Goal: Transaction & Acquisition: Obtain resource

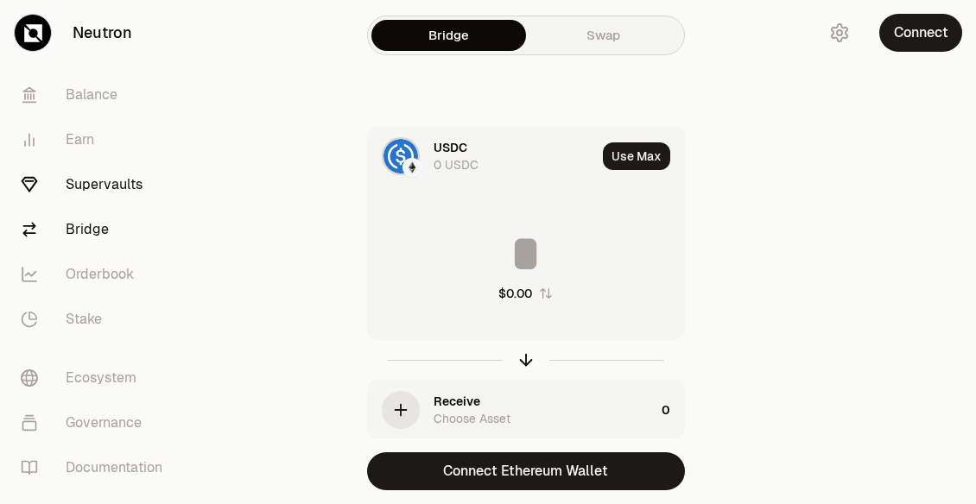
click at [98, 191] on link "Supervaults" at bounding box center [97, 184] width 180 height 45
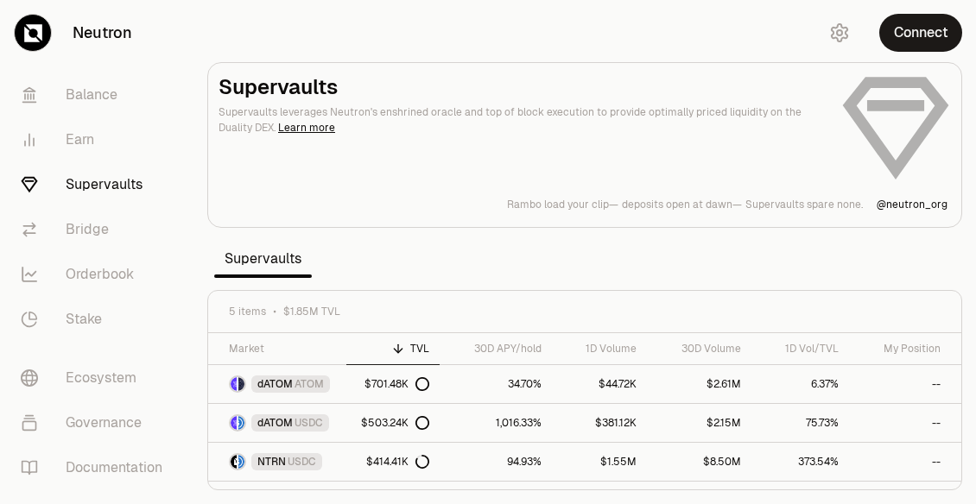
click at [582, 269] on section "Supervaults Supervaults leverages Neutron's enshrined oracle and top of block e…" at bounding box center [584, 252] width 782 height 504
drag, startPoint x: 956, startPoint y: 352, endPoint x: 945, endPoint y: 319, distance: 34.7
click at [648, 334] on div at bounding box center [957, 386] width 6 height 104
click at [84, 237] on link "Bridge" at bounding box center [97, 229] width 180 height 45
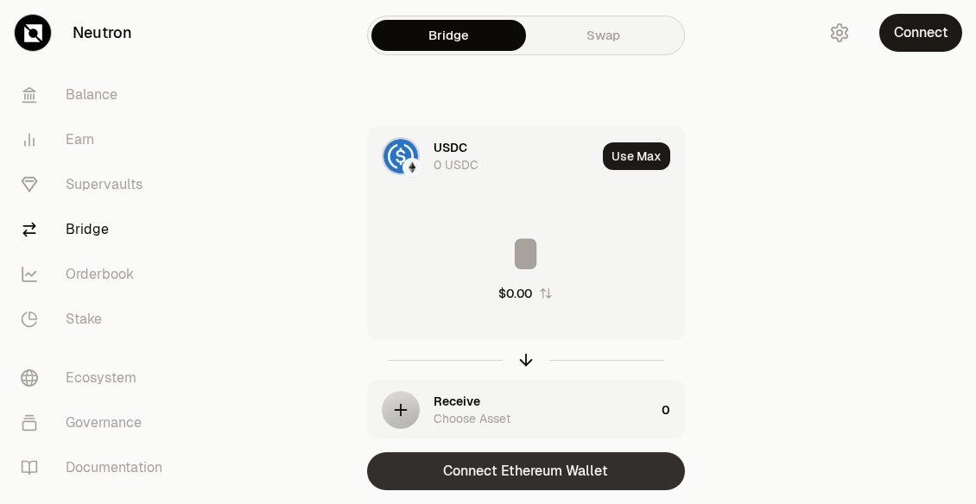
click at [612, 465] on button "Connect Ethereum Wallet" at bounding box center [526, 471] width 318 height 38
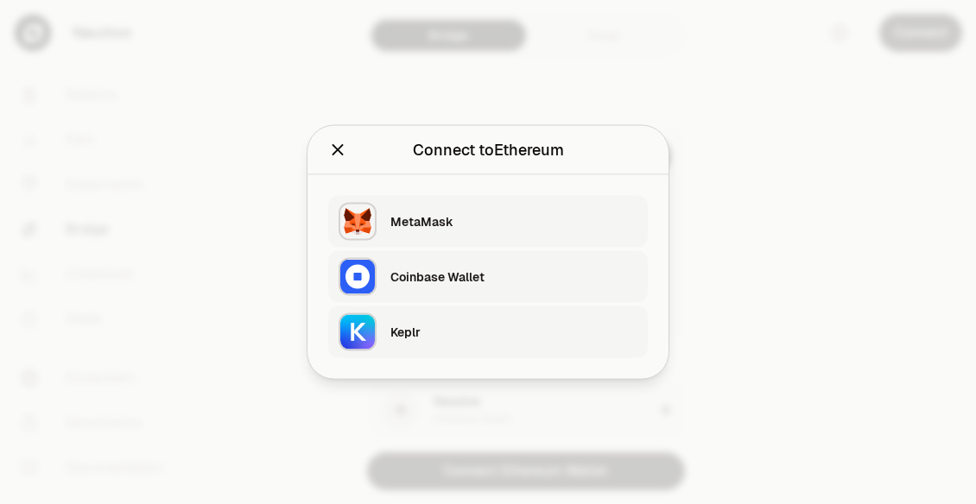
click at [427, 325] on div "Keplr" at bounding box center [513, 332] width 247 height 17
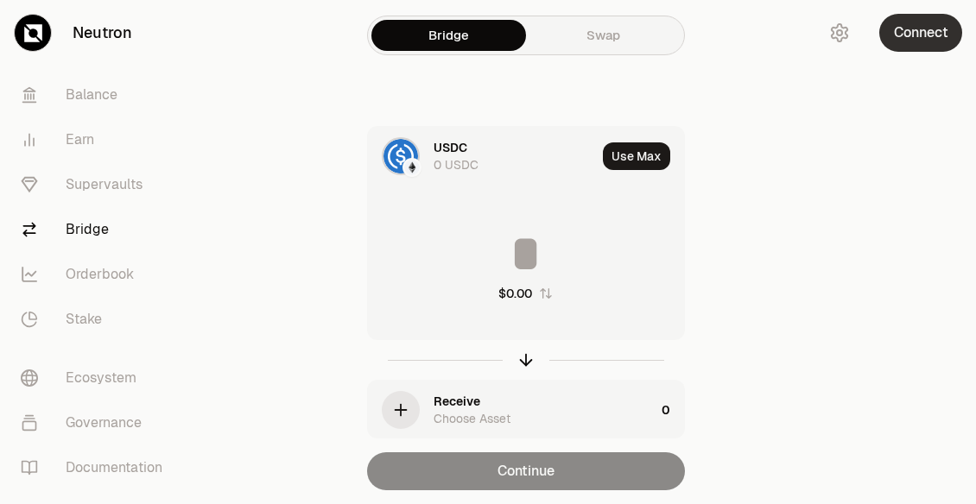
click at [648, 36] on button "Connect" at bounding box center [920, 33] width 83 height 38
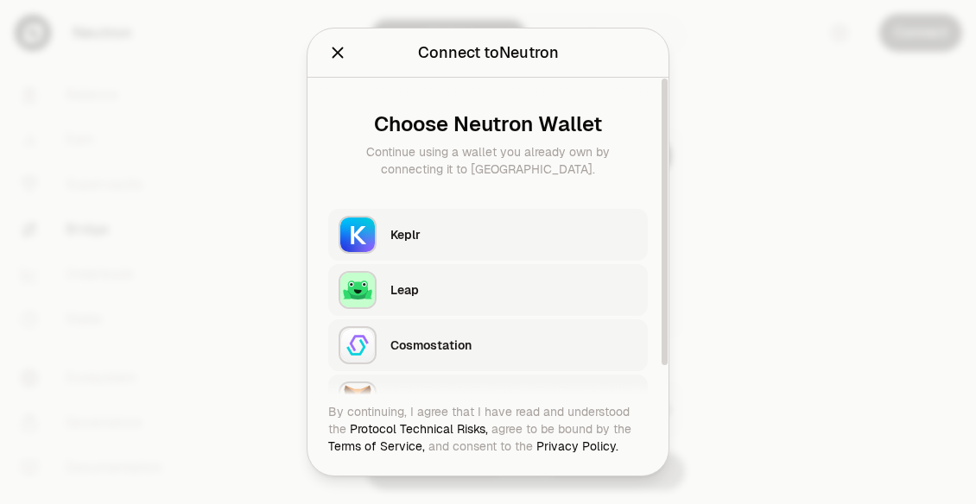
click at [412, 247] on div "Keplr" at bounding box center [518, 235] width 257 height 40
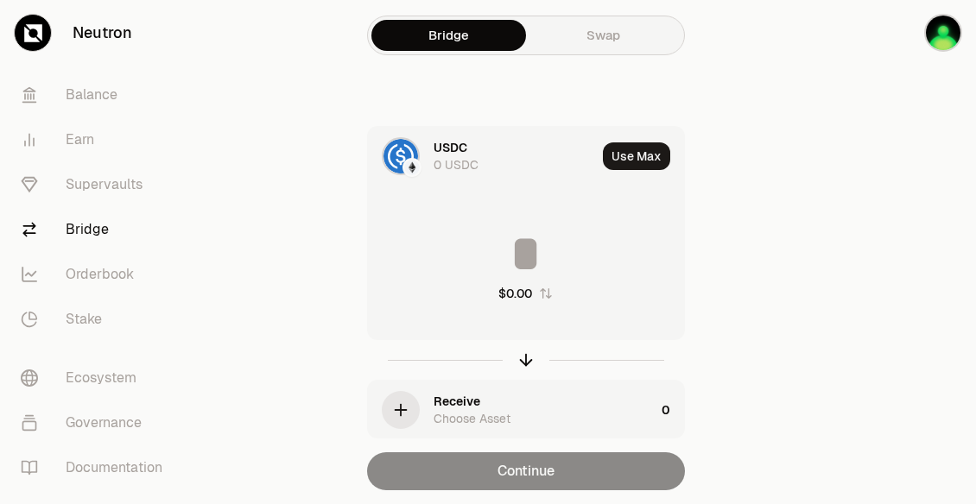
scroll to position [54, 0]
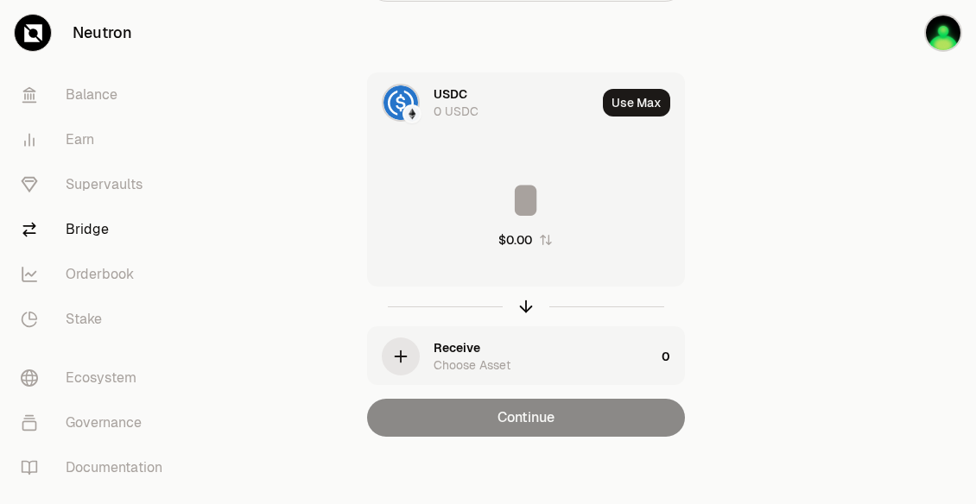
click at [439, 104] on div "0 USDC" at bounding box center [455, 111] width 45 height 17
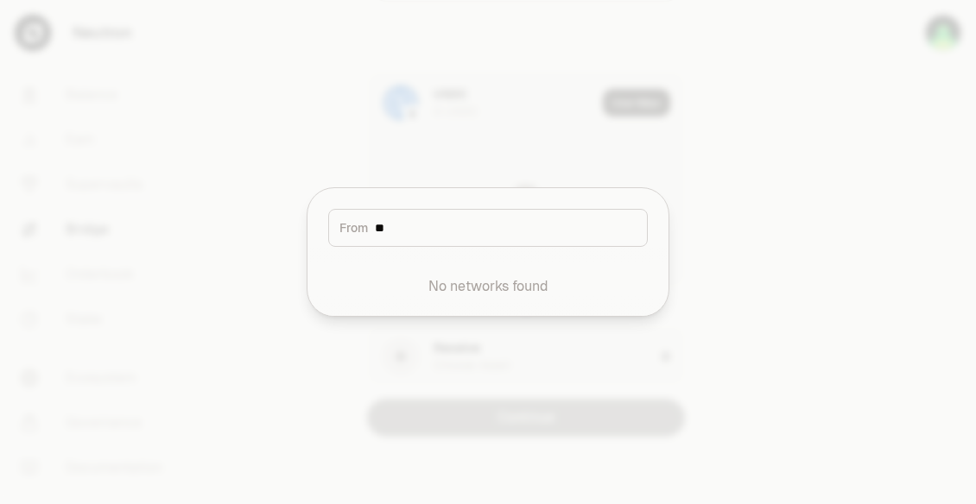
type input "*"
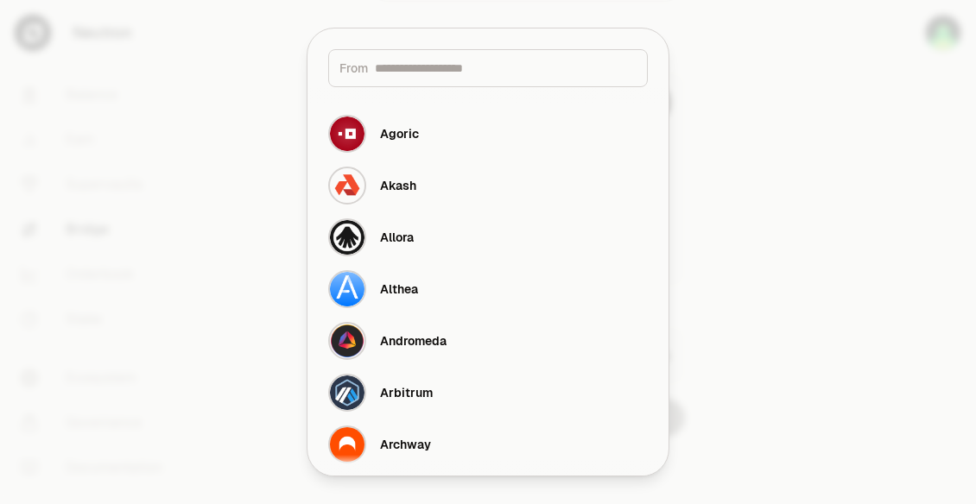
click at [261, 63] on div at bounding box center [488, 252] width 976 height 504
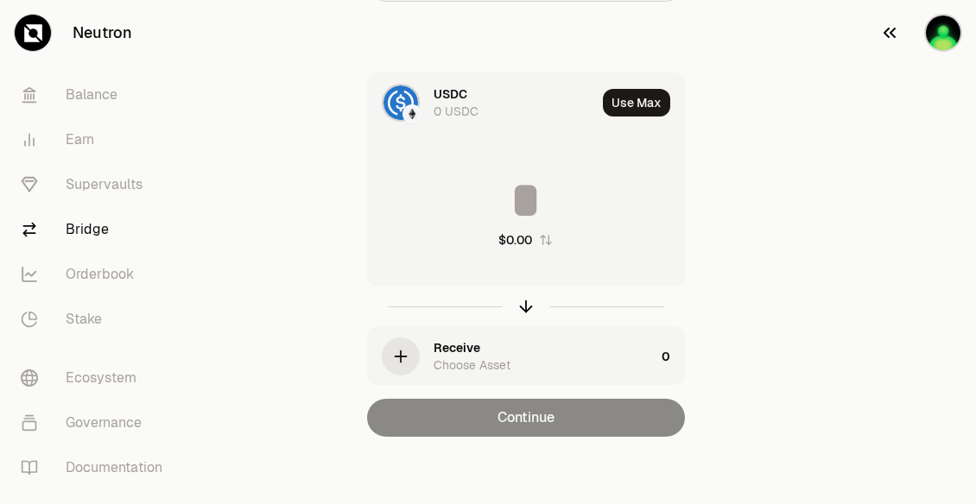
click at [648, 24] on img "button" at bounding box center [943, 33] width 38 height 38
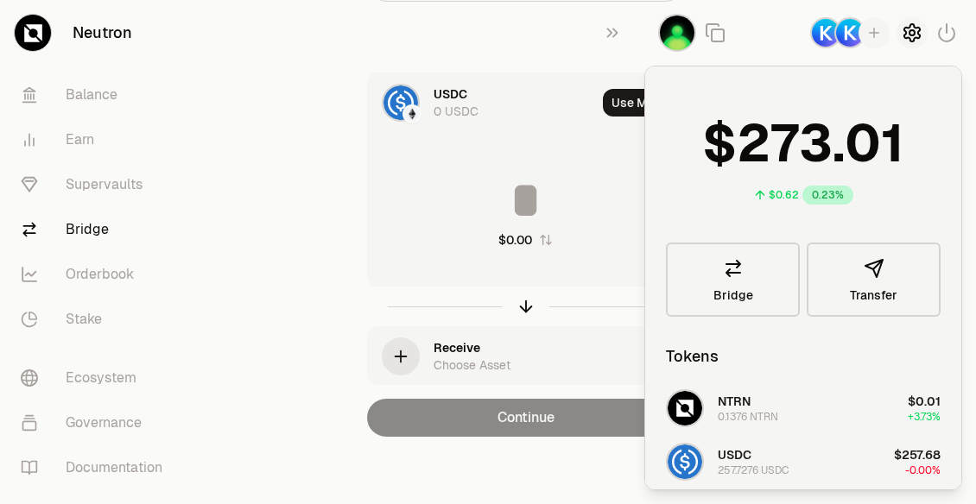
click at [648, 40] on icon "button" at bounding box center [911, 32] width 21 height 21
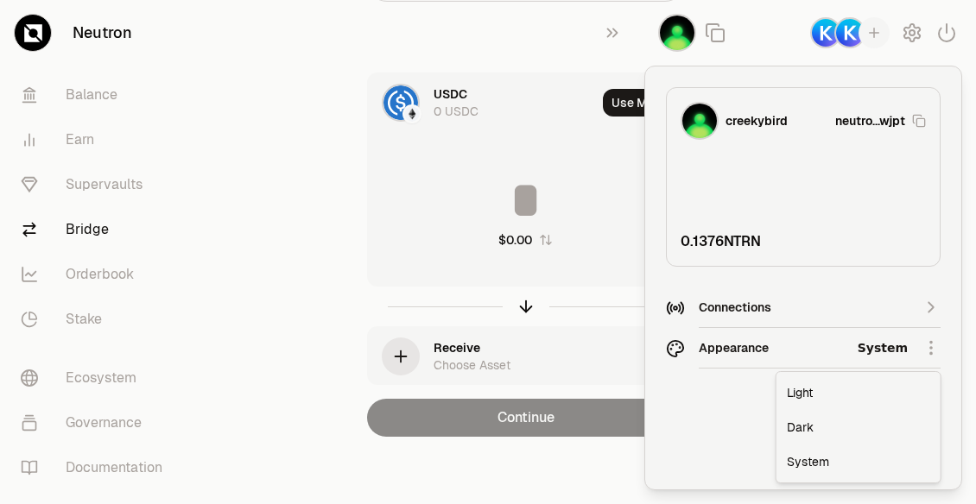
click at [648, 351] on html "Neutron Balance Earn Supervaults Bridge Orderbook Stake Ecosystem Governance Do…" at bounding box center [488, 225] width 976 height 559
click at [648, 430] on div "Dark" at bounding box center [858, 427] width 157 height 35
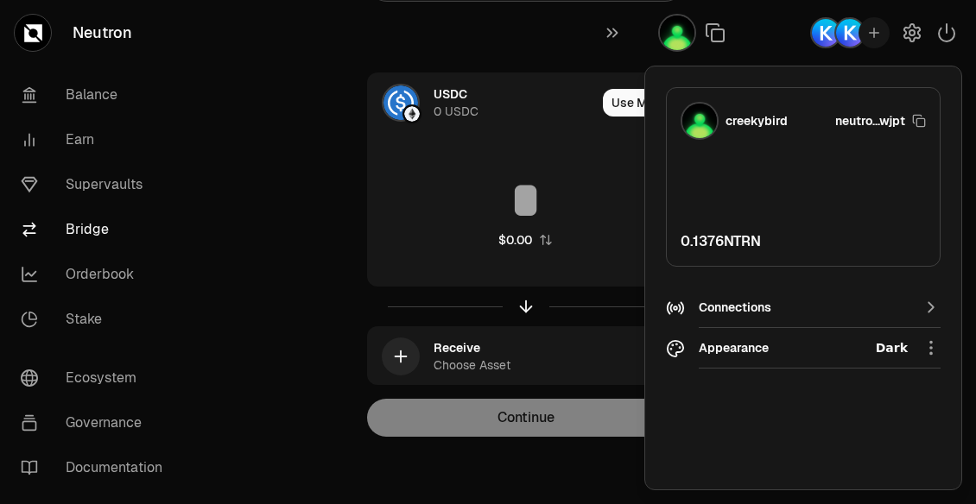
click at [279, 256] on div "USDC 0 USDC Use Max $0.00 Receive Choose Asset 0 Continue" at bounding box center [526, 255] width 580 height 364
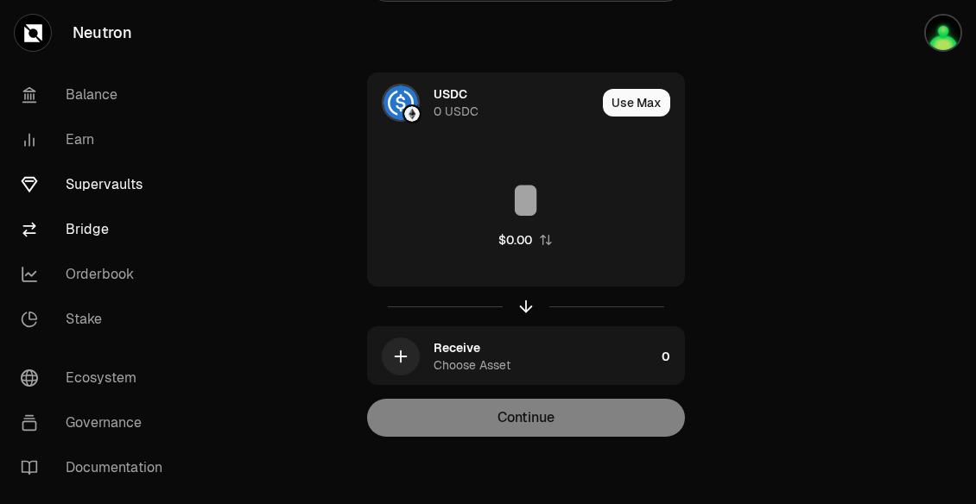
click at [111, 170] on link "Supervaults" at bounding box center [97, 184] width 180 height 45
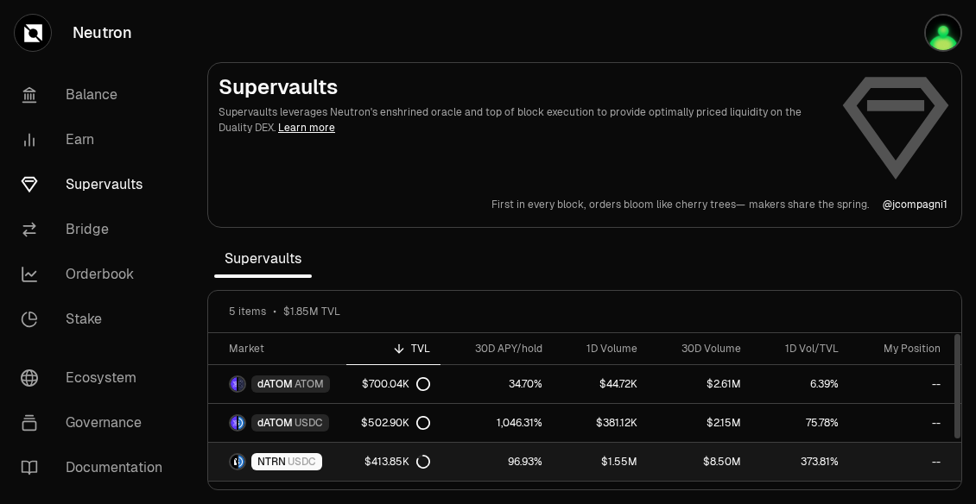
click at [266, 466] on span "NTRN" at bounding box center [271, 462] width 28 height 14
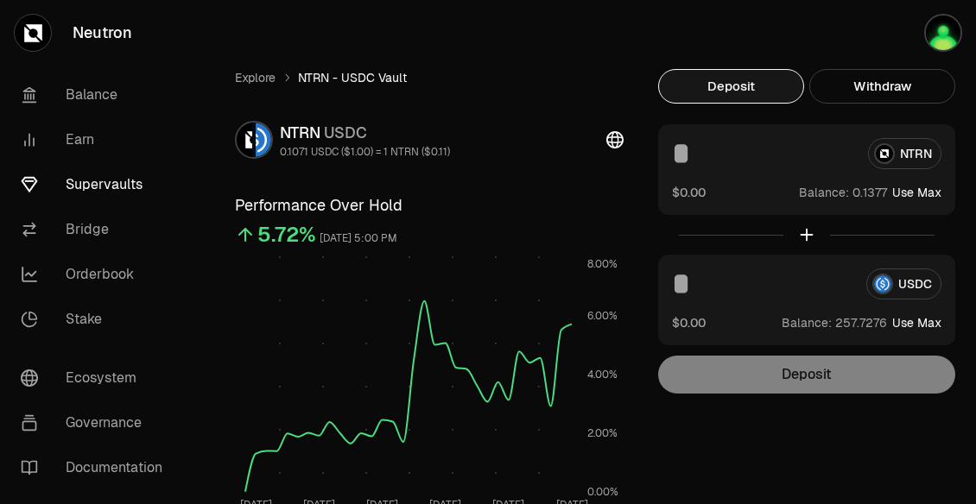
click at [648, 305] on div "USDC $0.00 Balance: Use Max" at bounding box center [806, 300] width 297 height 91
click at [648, 294] on input at bounding box center [762, 284] width 180 height 31
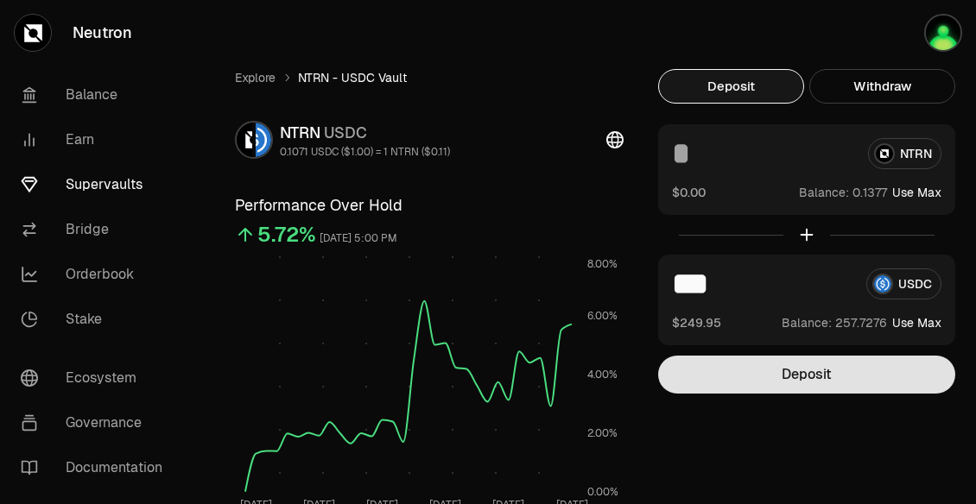
type input "***"
click at [648, 383] on button "Deposit" at bounding box center [806, 375] width 297 height 38
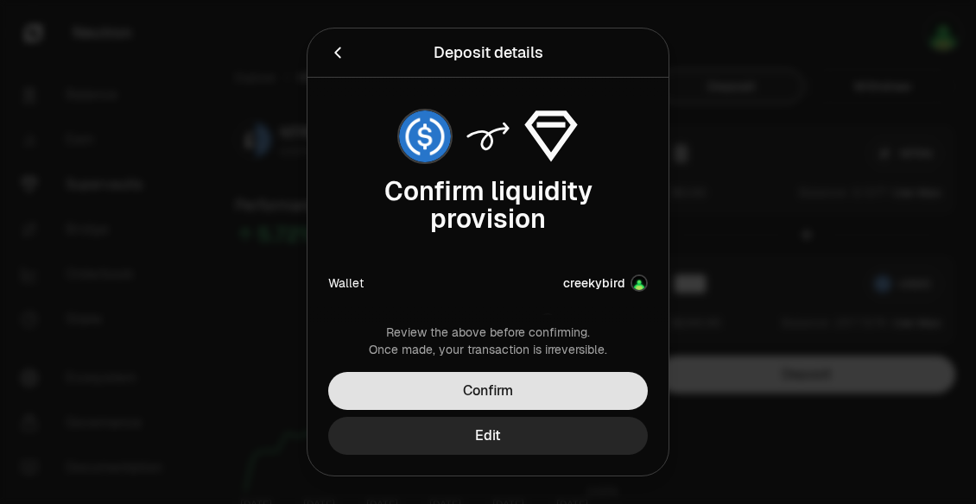
click at [485, 390] on button "Confirm" at bounding box center [487, 391] width 319 height 38
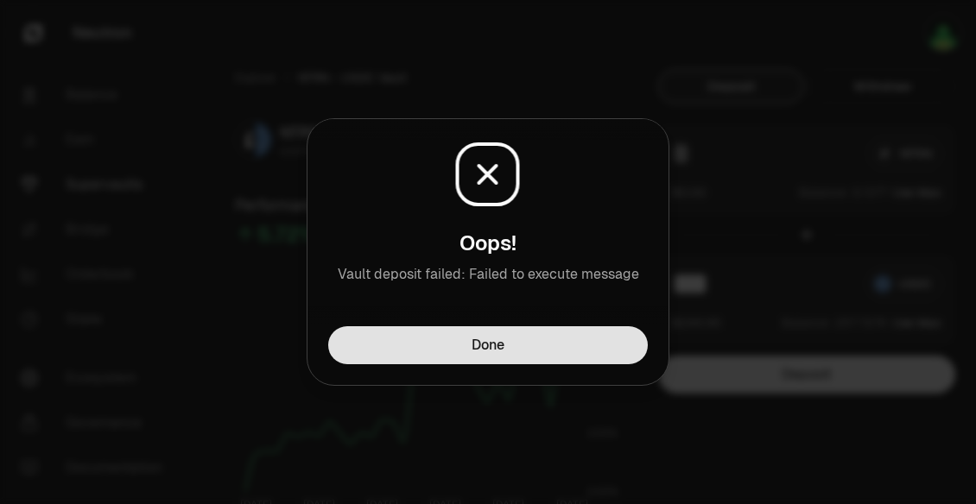
click at [517, 359] on button "Done" at bounding box center [487, 345] width 319 height 38
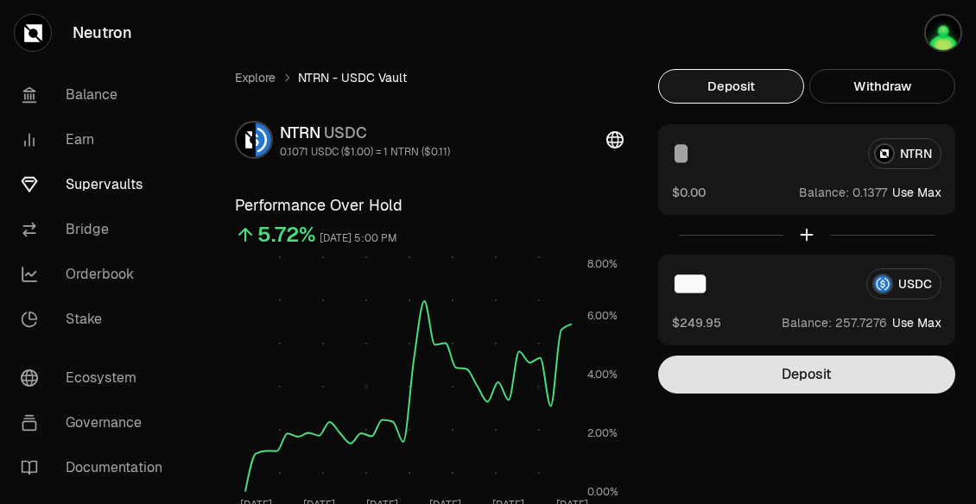
click at [648, 384] on button "Deposit" at bounding box center [806, 375] width 297 height 38
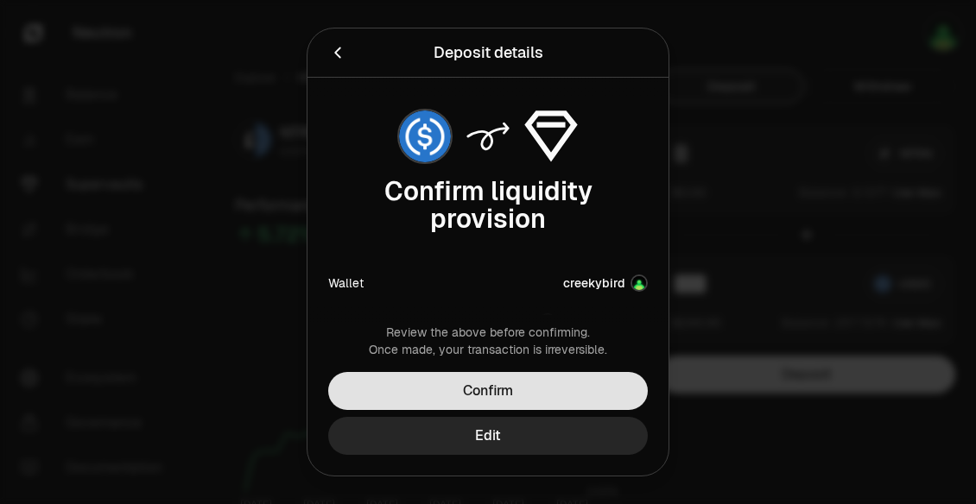
click at [528, 382] on button "Confirm" at bounding box center [487, 391] width 319 height 38
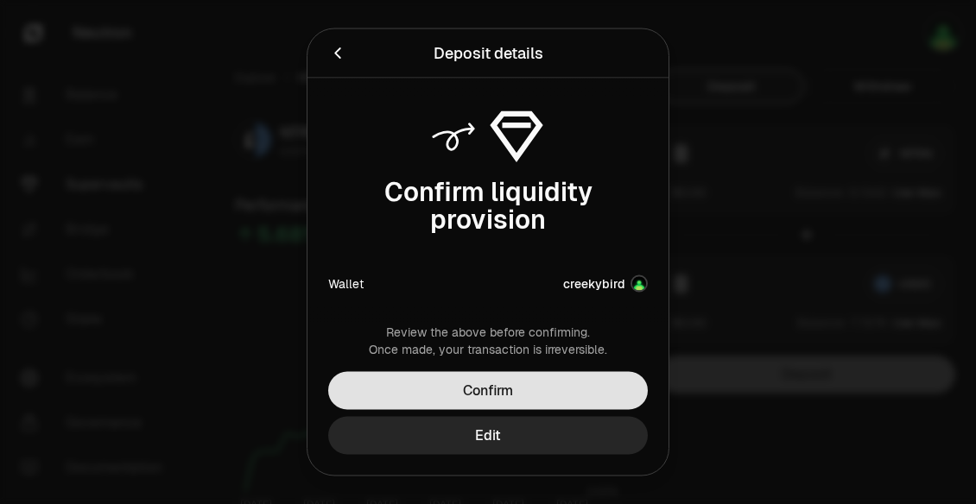
click at [544, 386] on button "Confirm" at bounding box center [487, 391] width 319 height 38
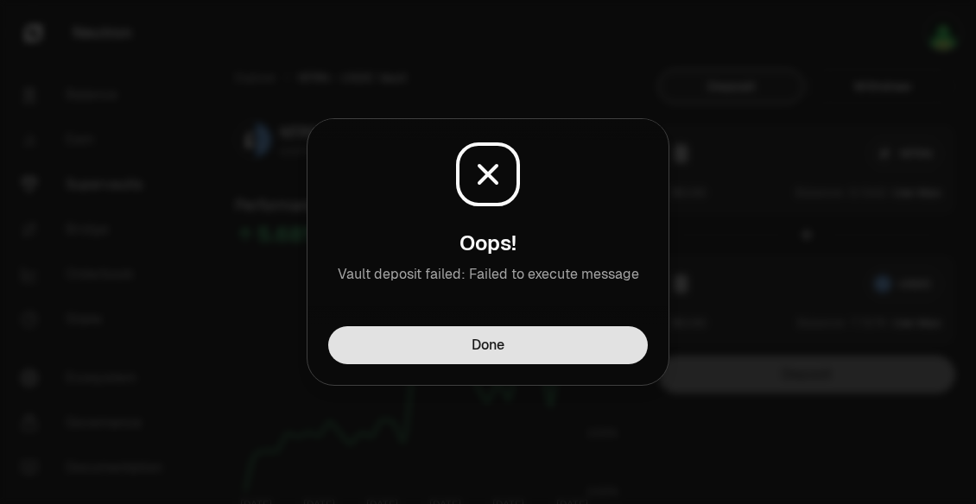
click at [454, 345] on button "Done" at bounding box center [487, 345] width 319 height 38
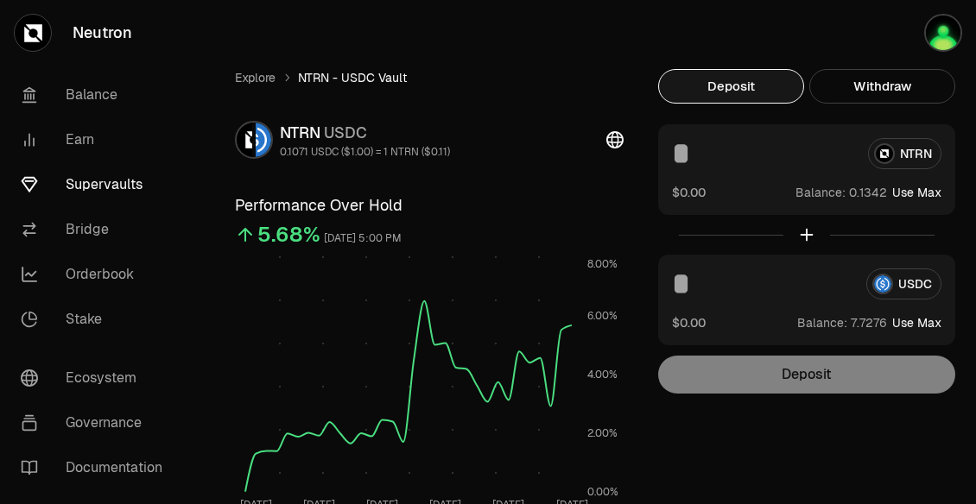
click at [510, 239] on div "5.68% [DATE] 5:00 PM" at bounding box center [429, 238] width 389 height 21
click at [600, 82] on ol "Explore NTRN - USDC Vault" at bounding box center [429, 77] width 389 height 17
